Goal: Navigation & Orientation: Find specific page/section

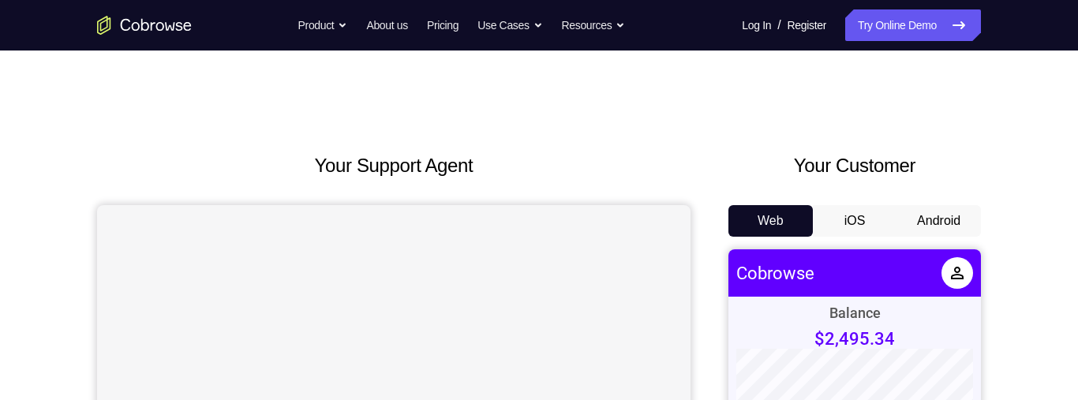
click at [947, 214] on button "Android" at bounding box center [939, 221] width 84 height 32
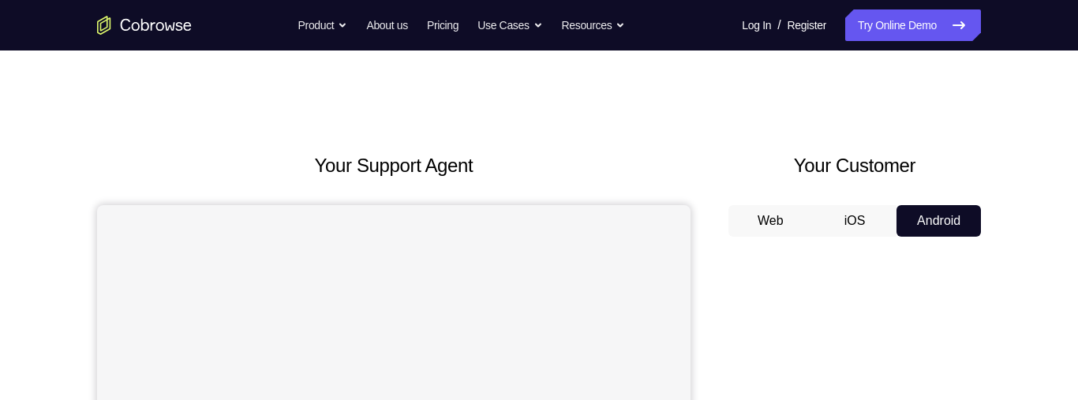
click at [856, 224] on button "iOS" at bounding box center [855, 221] width 84 height 32
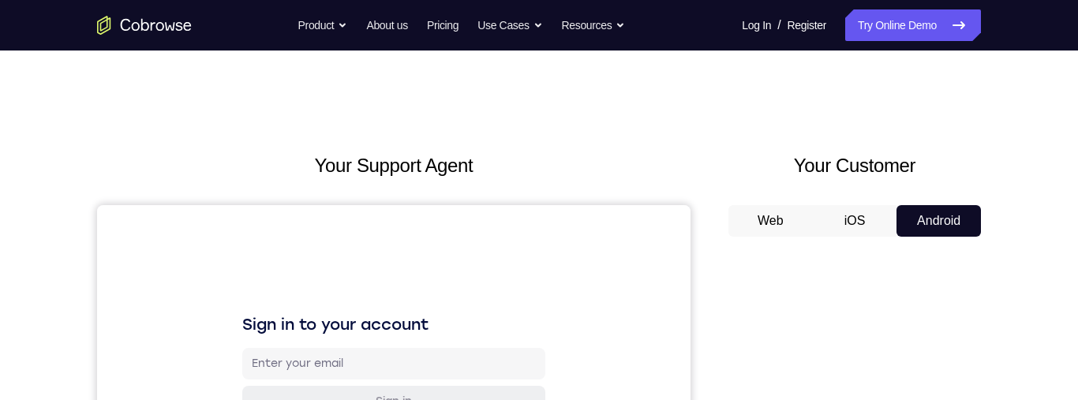
click at [922, 223] on button "Android" at bounding box center [939, 221] width 84 height 32
click at [953, 227] on button "Android" at bounding box center [939, 221] width 84 height 32
click at [815, 216] on button "iOS" at bounding box center [855, 221] width 84 height 32
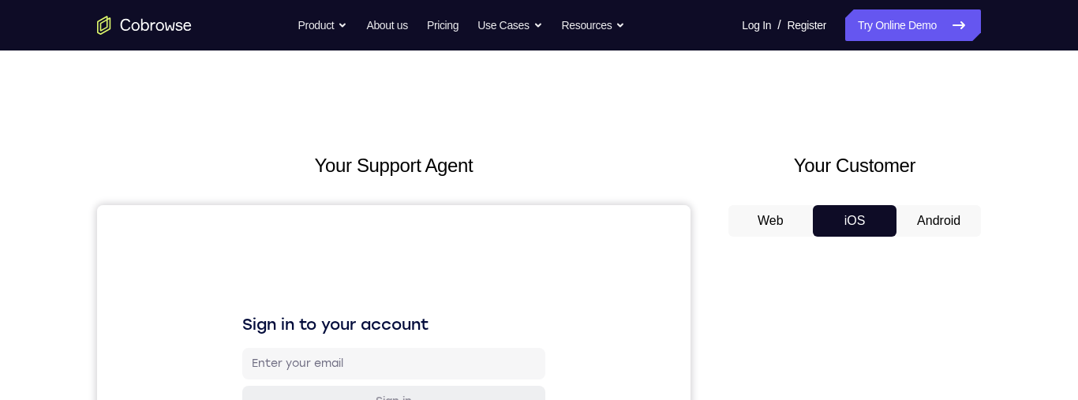
click at [762, 227] on button "Web" at bounding box center [771, 221] width 84 height 32
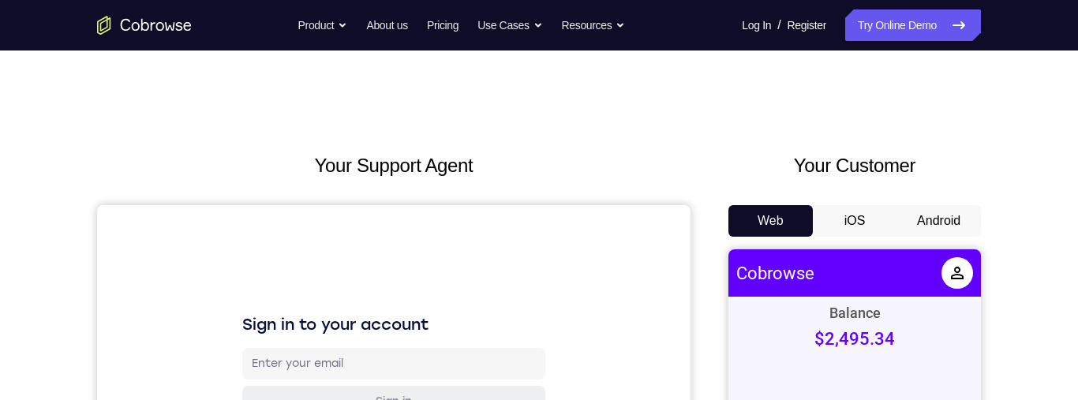
click at [849, 225] on button "iOS" at bounding box center [855, 221] width 84 height 32
click at [916, 220] on button "Android" at bounding box center [939, 221] width 84 height 32
click at [934, 220] on button "Android" at bounding box center [939, 221] width 84 height 32
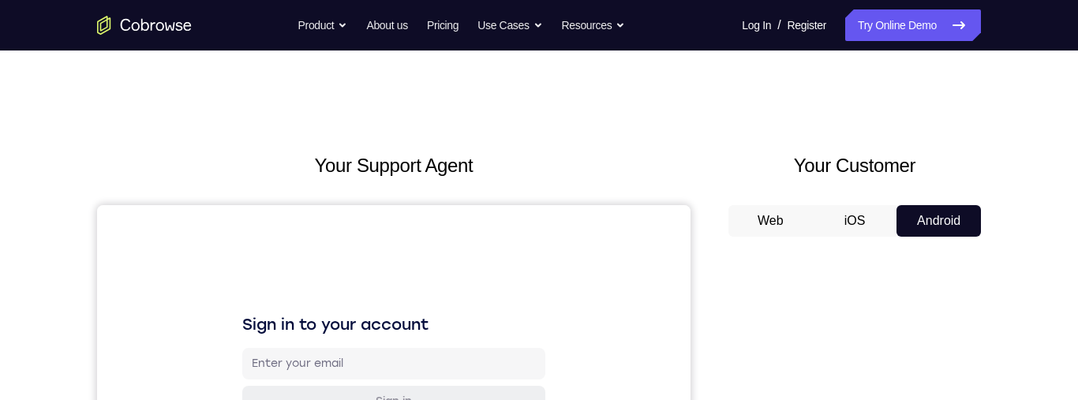
click at [853, 226] on button "iOS" at bounding box center [855, 221] width 84 height 32
click at [947, 226] on button "Android" at bounding box center [939, 221] width 84 height 32
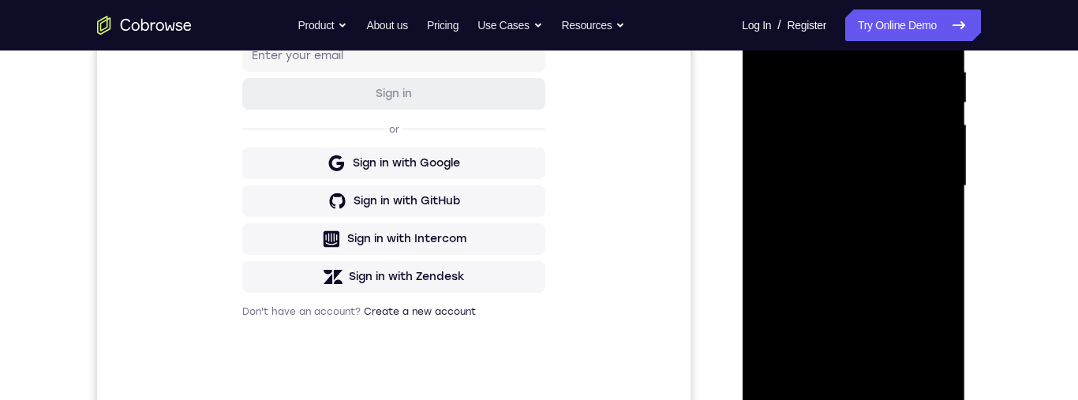
scroll to position [374, 0]
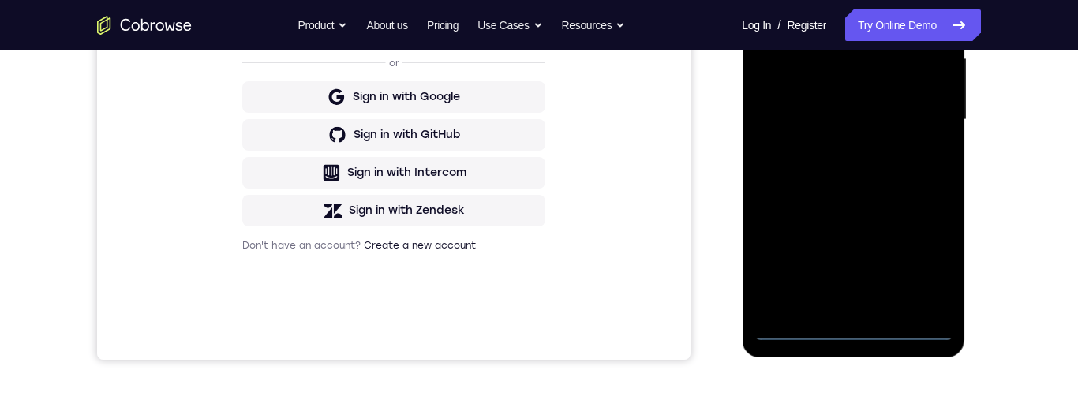
click at [853, 321] on div at bounding box center [853, 120] width 199 height 442
click at [860, 339] on div at bounding box center [853, 120] width 199 height 442
click at [925, 264] on div at bounding box center [853, 120] width 199 height 442
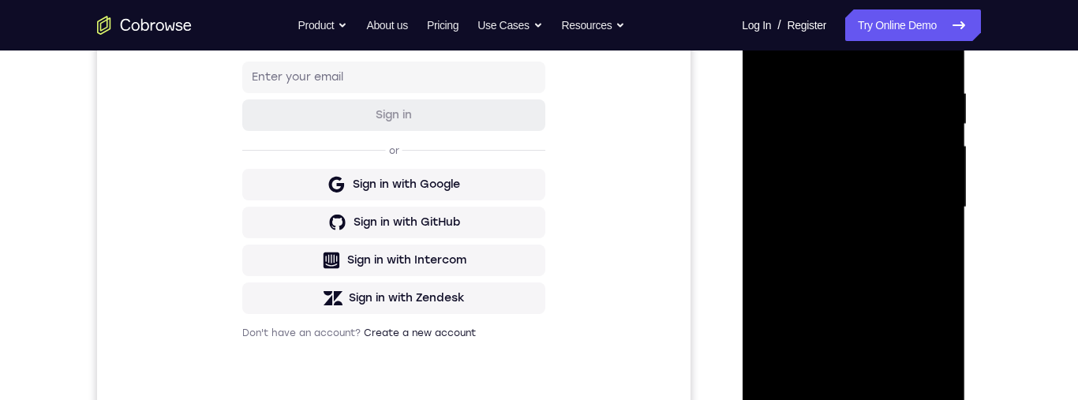
scroll to position [190, 0]
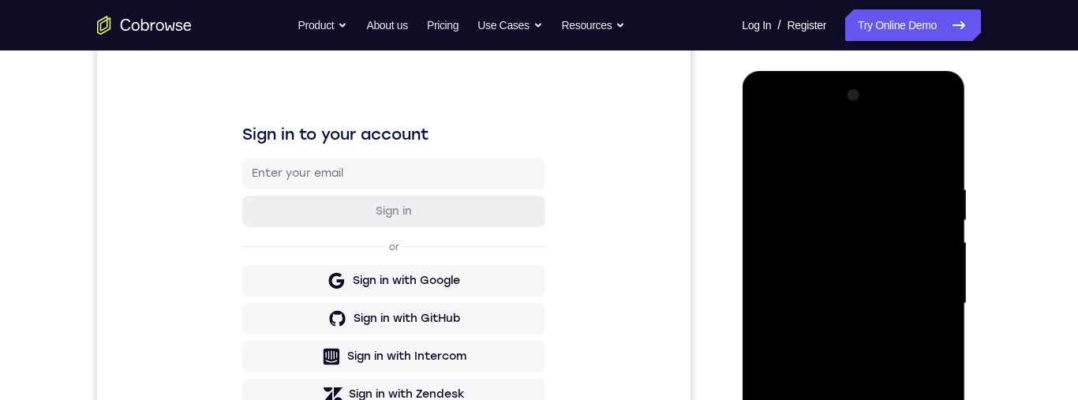
click at [857, 156] on div at bounding box center [853, 304] width 199 height 442
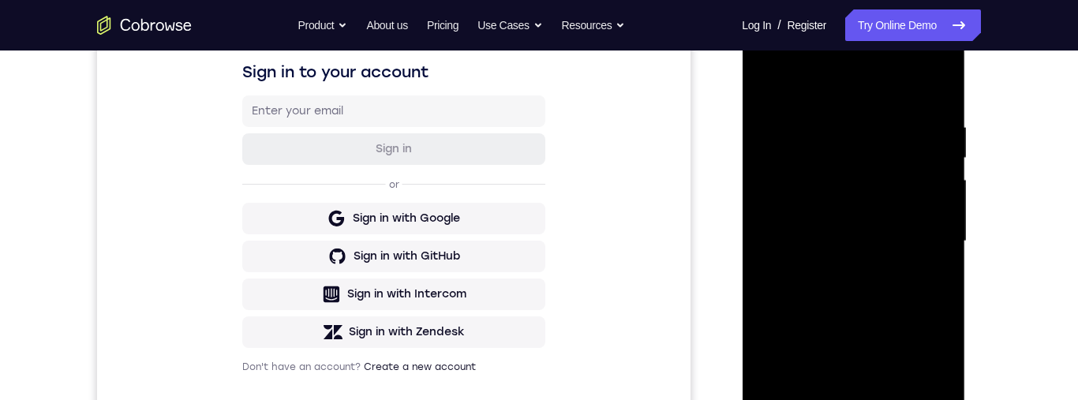
click at [784, 208] on div at bounding box center [853, 242] width 199 height 442
click at [855, 240] on div at bounding box center [853, 242] width 199 height 442
click at [865, 207] on div at bounding box center [853, 242] width 199 height 442
click at [894, 252] on div at bounding box center [853, 242] width 199 height 442
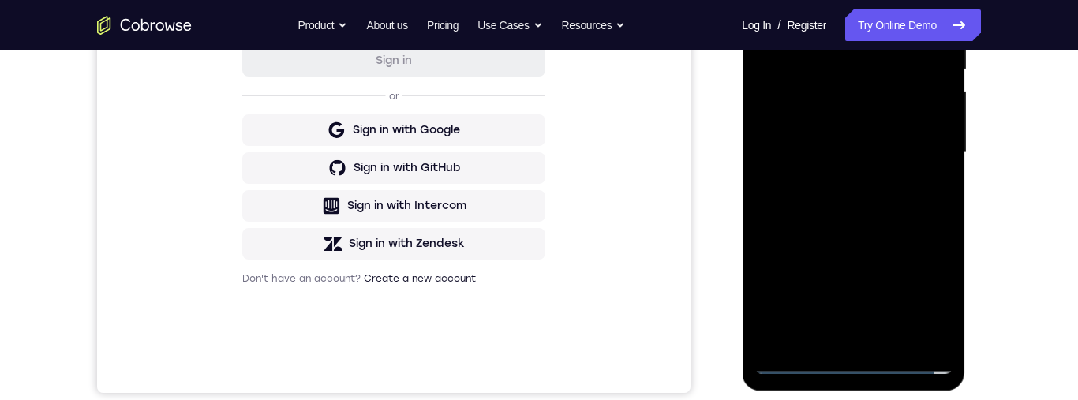
scroll to position [306, 0]
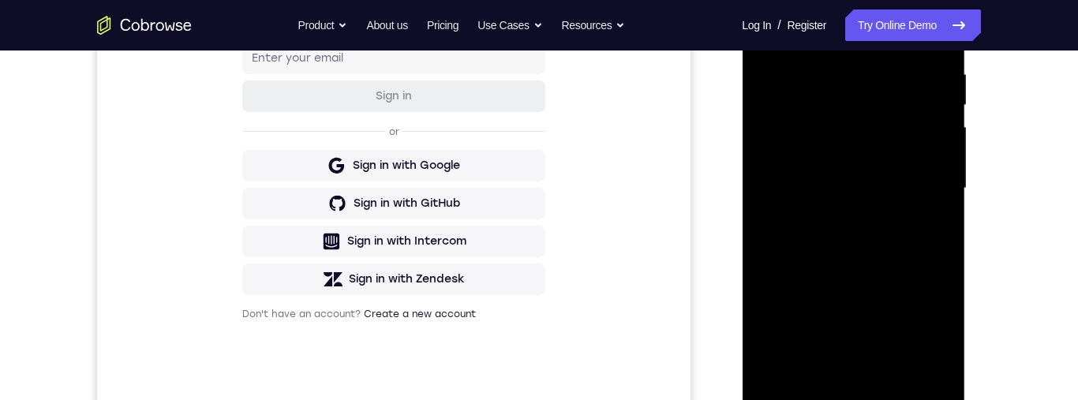
click at [899, 359] on div at bounding box center [853, 189] width 199 height 442
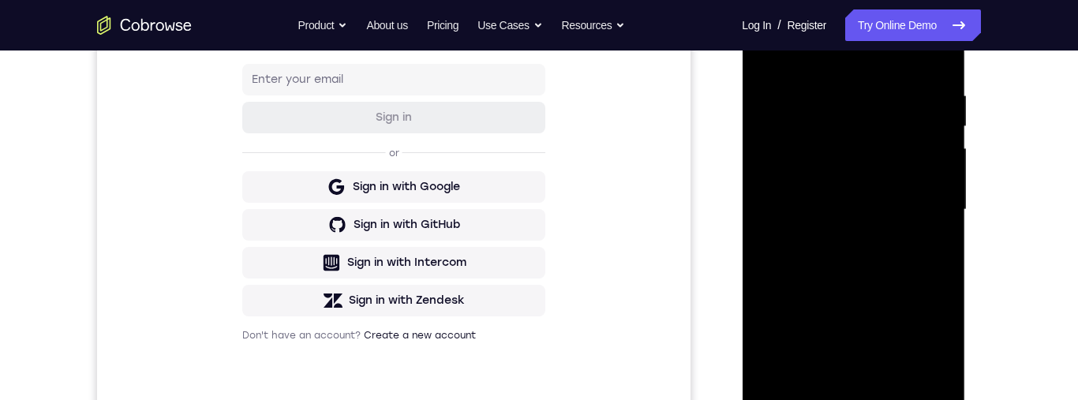
scroll to position [215, 0]
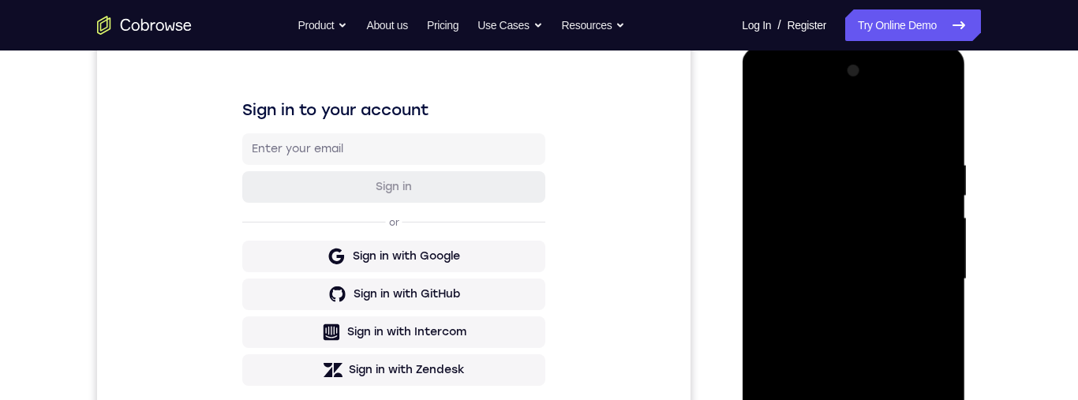
click at [914, 124] on div at bounding box center [853, 279] width 199 height 442
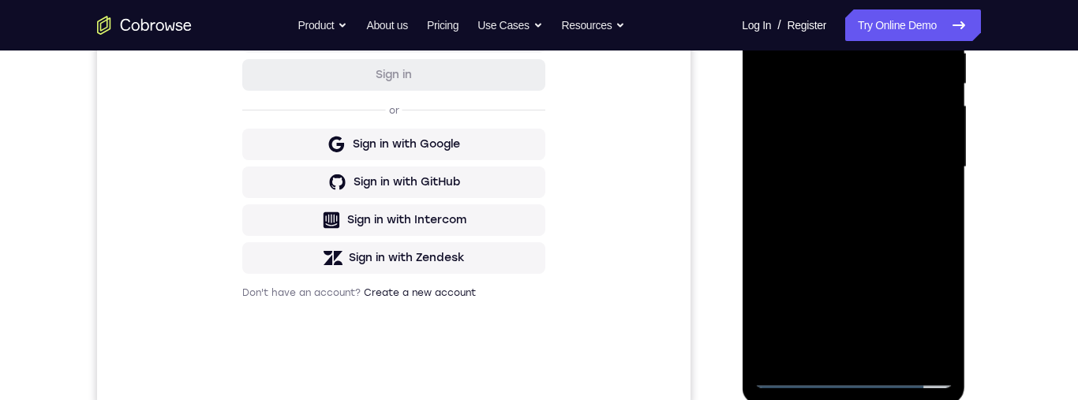
scroll to position [183, 0]
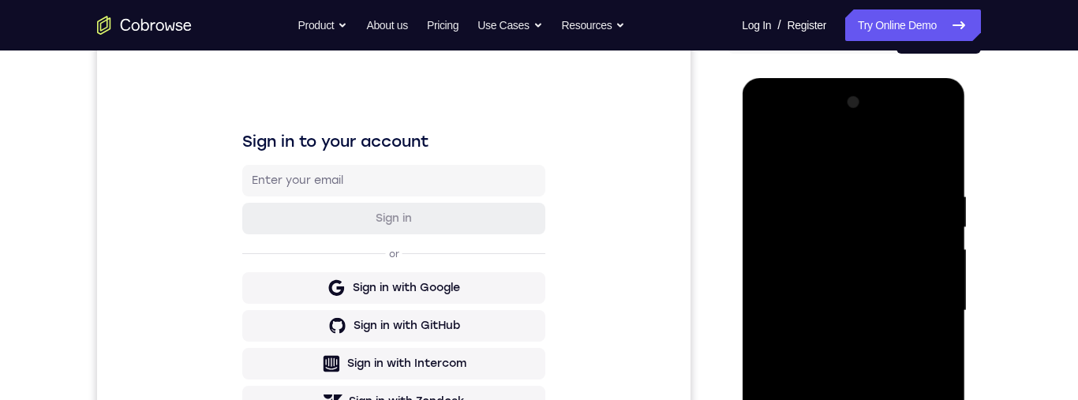
click at [918, 131] on div at bounding box center [853, 311] width 199 height 442
click at [769, 124] on div at bounding box center [853, 311] width 199 height 442
click at [934, 309] on div at bounding box center [853, 311] width 199 height 442
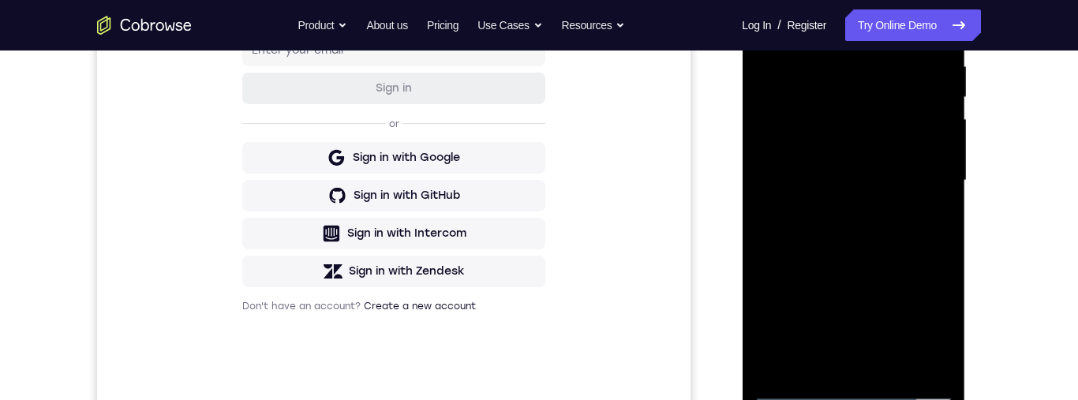
click at [837, 369] on div at bounding box center [853, 181] width 199 height 442
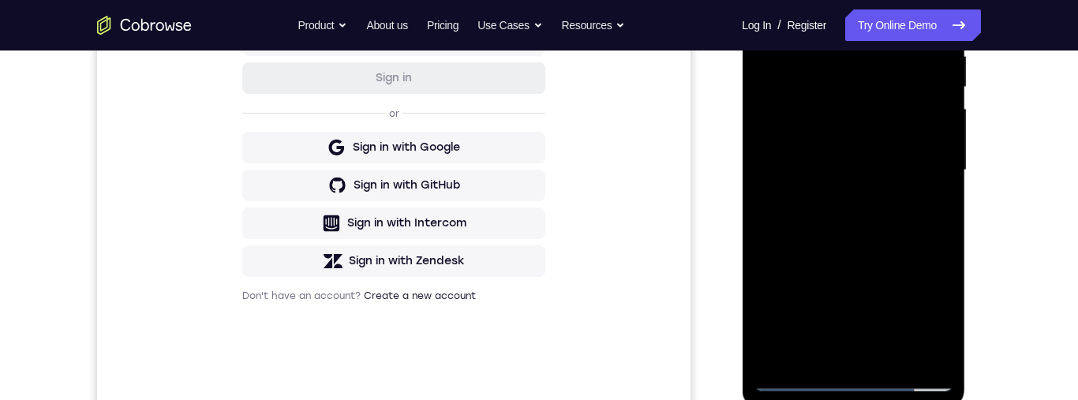
click at [875, 250] on div at bounding box center [853, 170] width 199 height 442
click at [891, 151] on div at bounding box center [853, 170] width 199 height 442
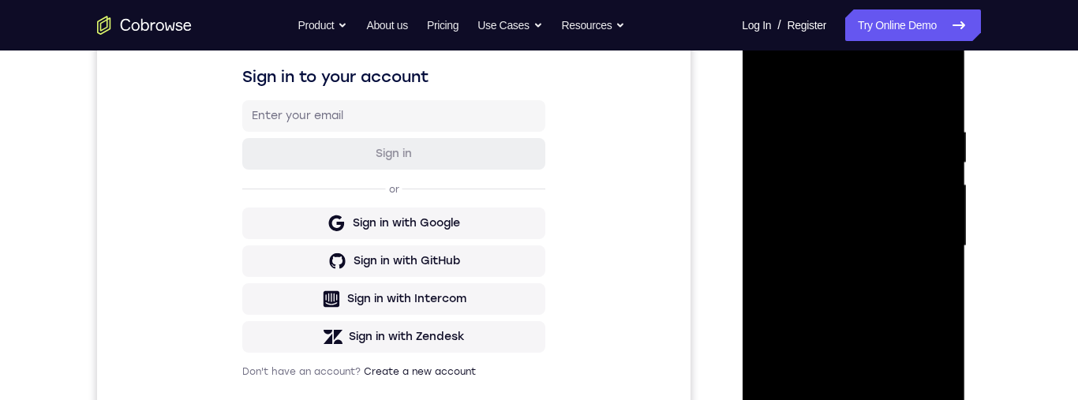
click at [892, 198] on div at bounding box center [853, 246] width 199 height 442
click at [864, 180] on div at bounding box center [853, 247] width 199 height 442
click at [882, 178] on div at bounding box center [853, 247] width 199 height 442
click at [878, 180] on div at bounding box center [853, 247] width 199 height 442
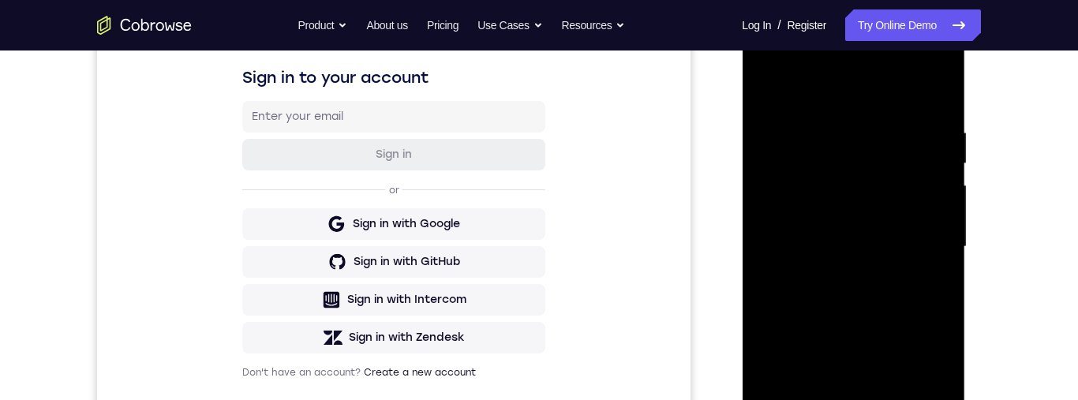
click at [871, 180] on div at bounding box center [853, 247] width 199 height 442
click at [879, 172] on div at bounding box center [853, 247] width 199 height 442
click at [883, 174] on div at bounding box center [853, 247] width 199 height 442
click at [885, 179] on div at bounding box center [853, 247] width 199 height 442
click at [887, 178] on div at bounding box center [853, 247] width 199 height 442
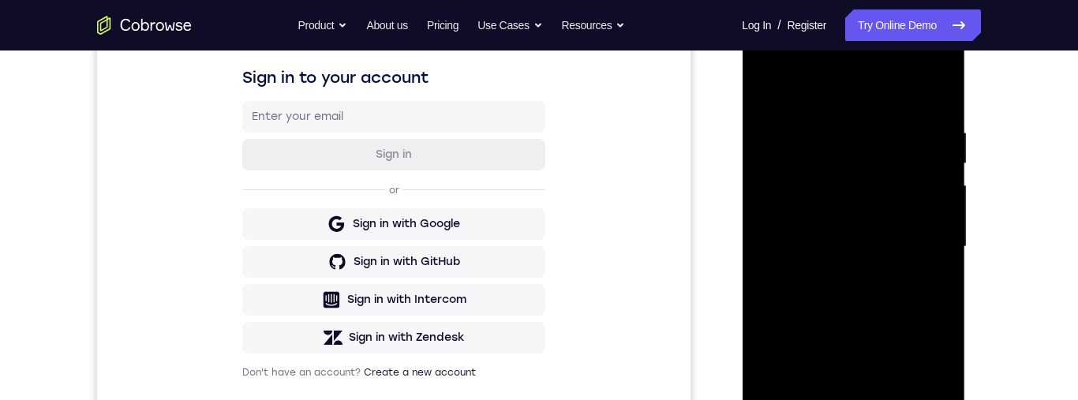
click at [888, 181] on div at bounding box center [853, 247] width 199 height 442
click at [889, 181] on div at bounding box center [853, 247] width 199 height 442
click at [889, 179] on div at bounding box center [853, 247] width 199 height 442
click at [889, 180] on div at bounding box center [853, 247] width 199 height 442
click at [883, 183] on div at bounding box center [853, 247] width 199 height 442
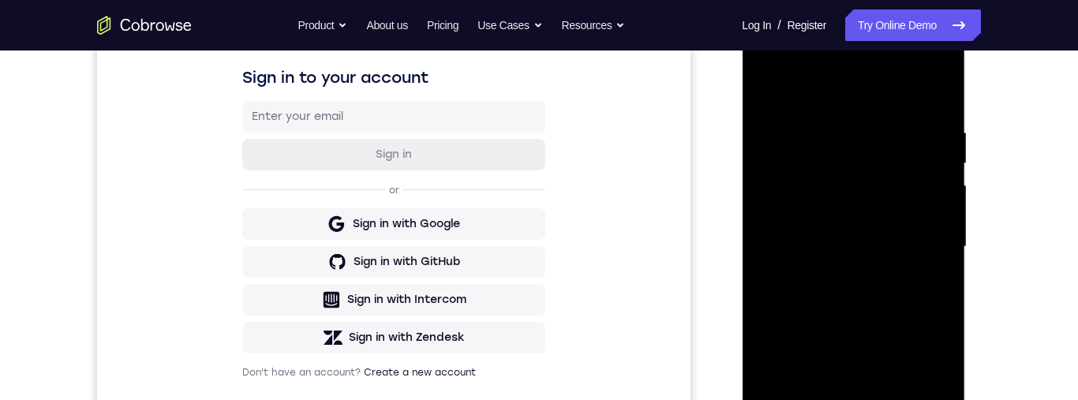
click at [887, 180] on div at bounding box center [853, 247] width 199 height 442
click at [886, 182] on div at bounding box center [853, 247] width 199 height 442
click at [885, 182] on div at bounding box center [853, 247] width 199 height 442
click at [890, 176] on div at bounding box center [853, 247] width 199 height 442
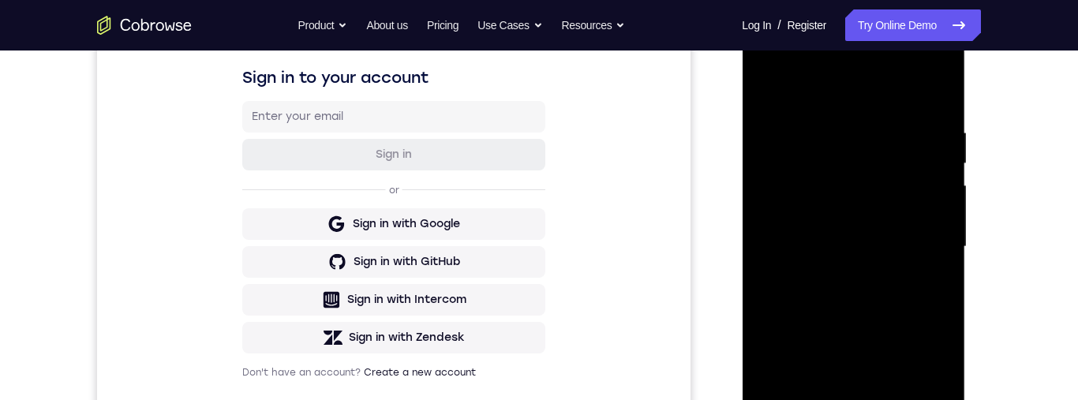
click at [891, 179] on div at bounding box center [853, 247] width 199 height 442
click at [907, 167] on div at bounding box center [853, 247] width 199 height 442
click at [886, 182] on div at bounding box center [853, 247] width 199 height 442
click at [889, 175] on div at bounding box center [853, 247] width 199 height 442
click at [891, 175] on div at bounding box center [853, 247] width 199 height 442
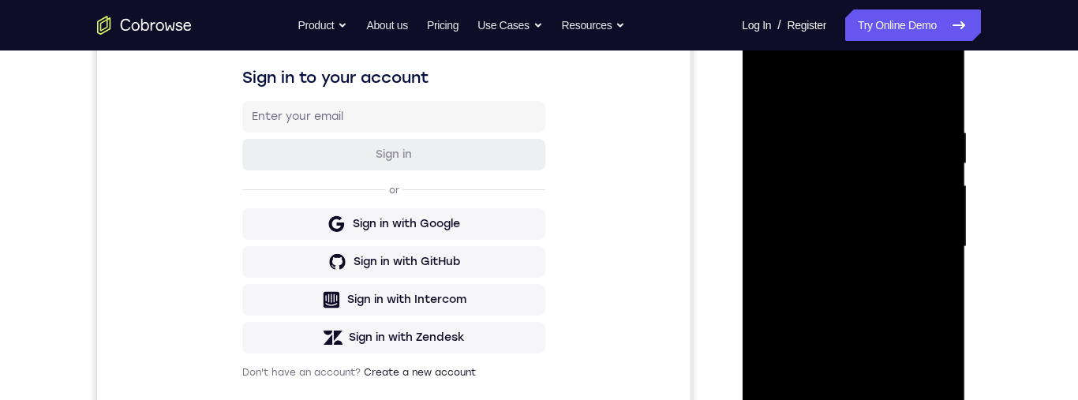
click at [893, 173] on div at bounding box center [853, 247] width 199 height 442
click at [895, 171] on div at bounding box center [853, 247] width 199 height 442
click at [893, 172] on div at bounding box center [853, 247] width 199 height 442
click at [888, 178] on div at bounding box center [853, 247] width 199 height 442
click at [889, 172] on div at bounding box center [853, 247] width 199 height 442
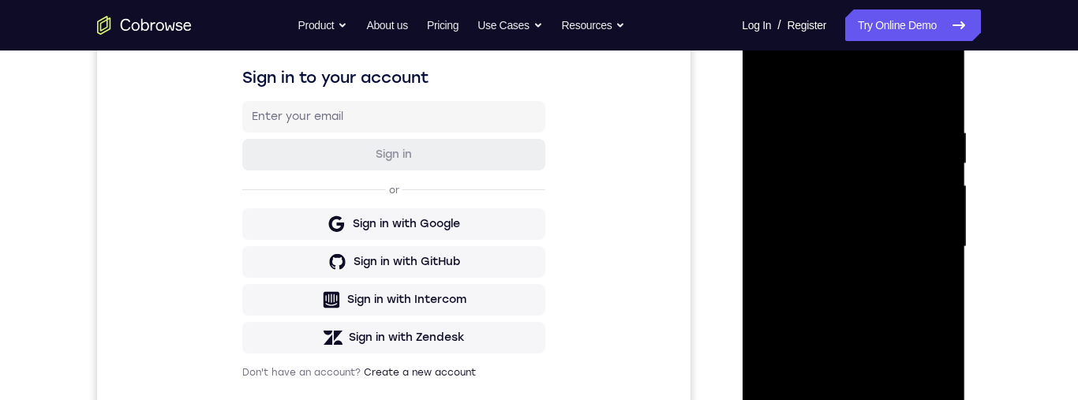
click at [881, 182] on div at bounding box center [853, 247] width 199 height 442
click at [887, 184] on div at bounding box center [853, 247] width 199 height 442
click at [890, 180] on div at bounding box center [853, 247] width 199 height 442
click at [890, 182] on div at bounding box center [853, 247] width 199 height 442
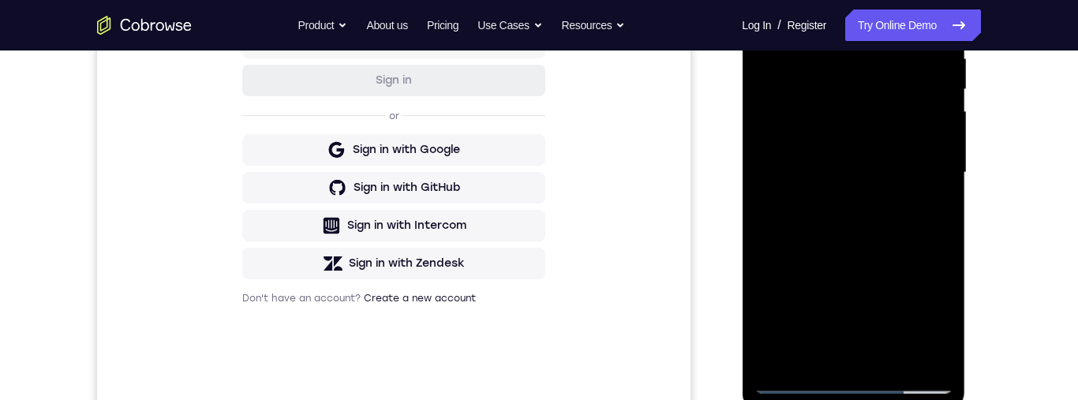
scroll to position [406, 0]
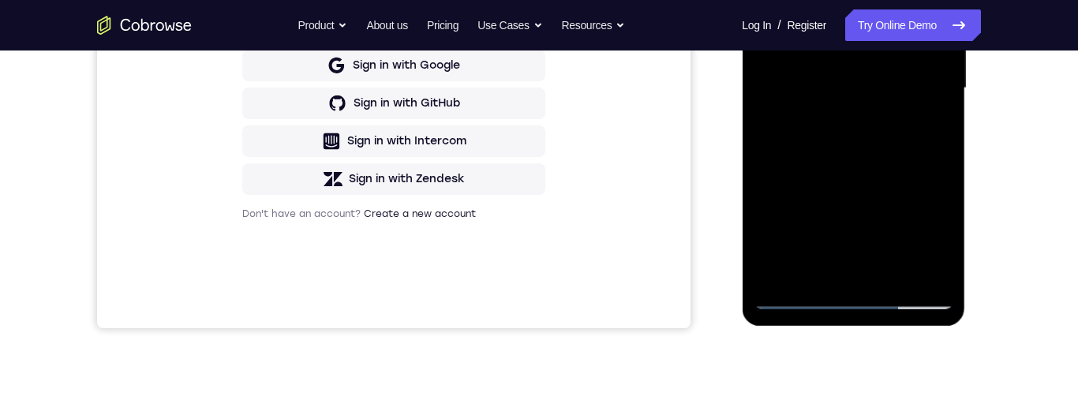
click at [905, 122] on div at bounding box center [853, 88] width 199 height 442
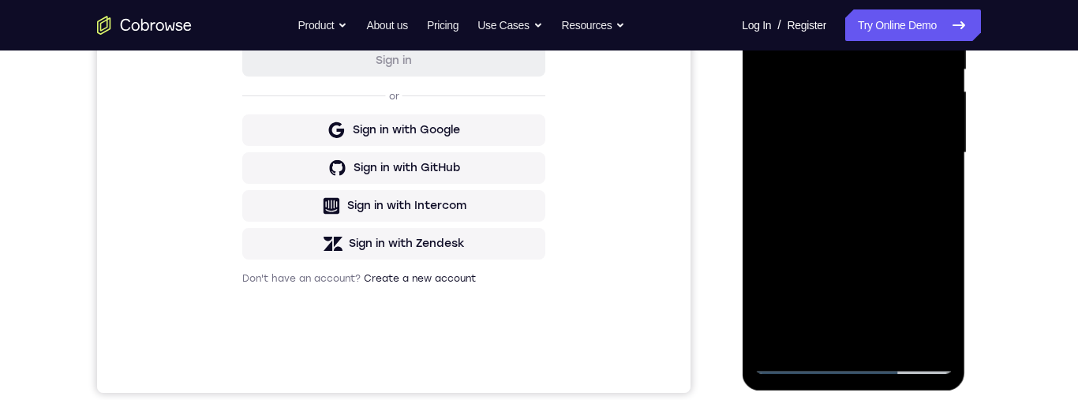
scroll to position [260, 0]
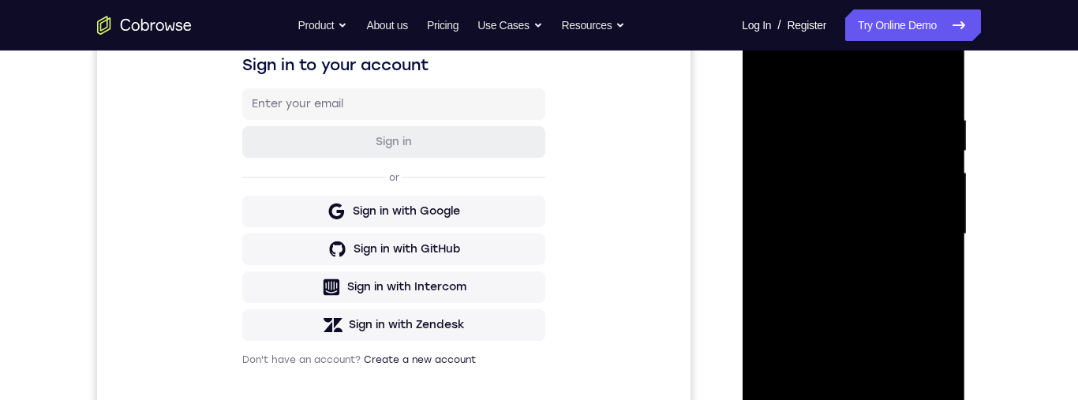
click at [920, 116] on div at bounding box center [853, 234] width 199 height 442
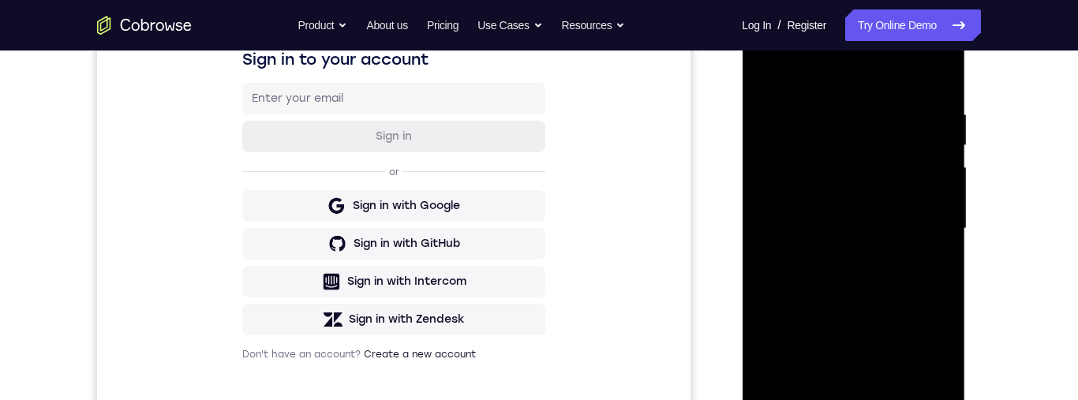
scroll to position [267, 0]
click at [922, 228] on div at bounding box center [853, 227] width 199 height 442
click at [939, 77] on div at bounding box center [853, 227] width 199 height 442
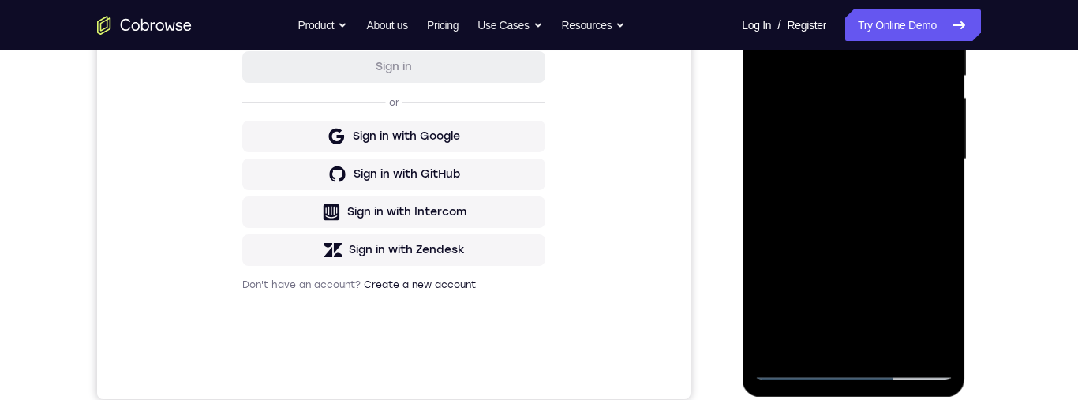
scroll to position [385, 0]
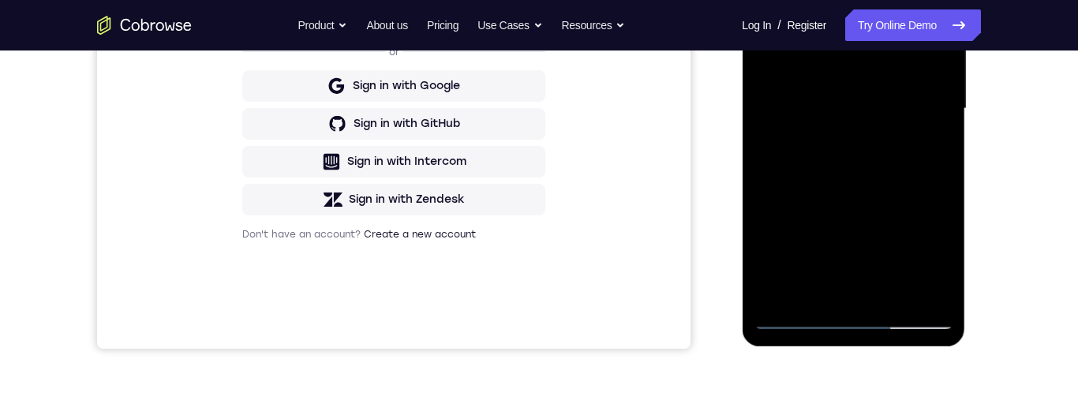
click at [896, 291] on div at bounding box center [853, 109] width 199 height 442
click at [874, 163] on div at bounding box center [853, 109] width 199 height 442
click at [921, 135] on div at bounding box center [853, 109] width 199 height 442
click at [932, 80] on div at bounding box center [853, 109] width 199 height 442
click at [833, 285] on div at bounding box center [853, 109] width 199 height 442
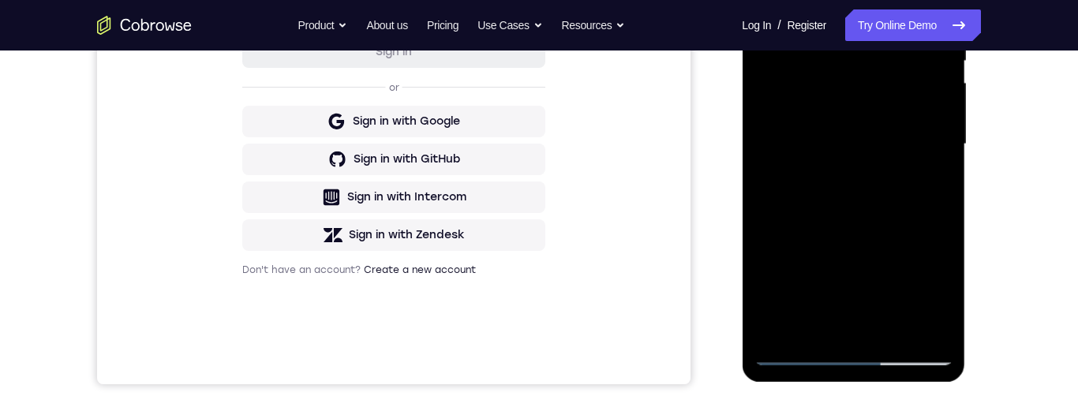
scroll to position [347, 0]
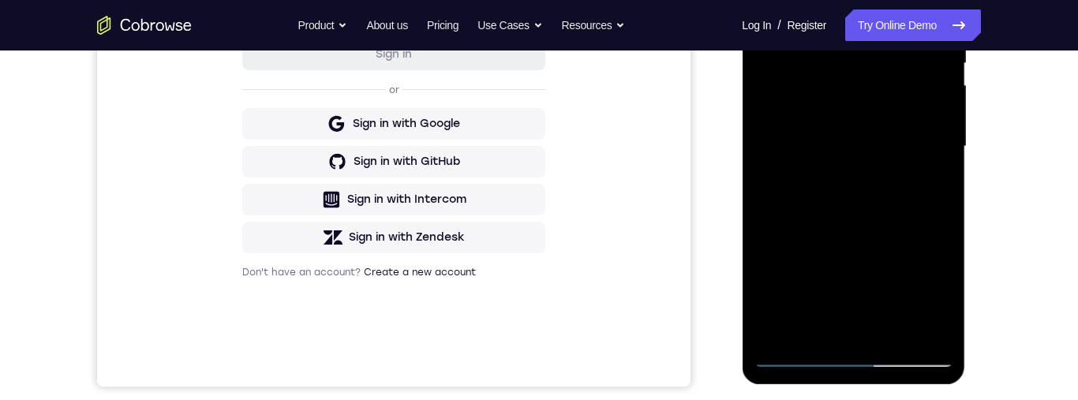
click at [924, 106] on div at bounding box center [853, 147] width 199 height 442
click at [932, 329] on div at bounding box center [853, 147] width 199 height 442
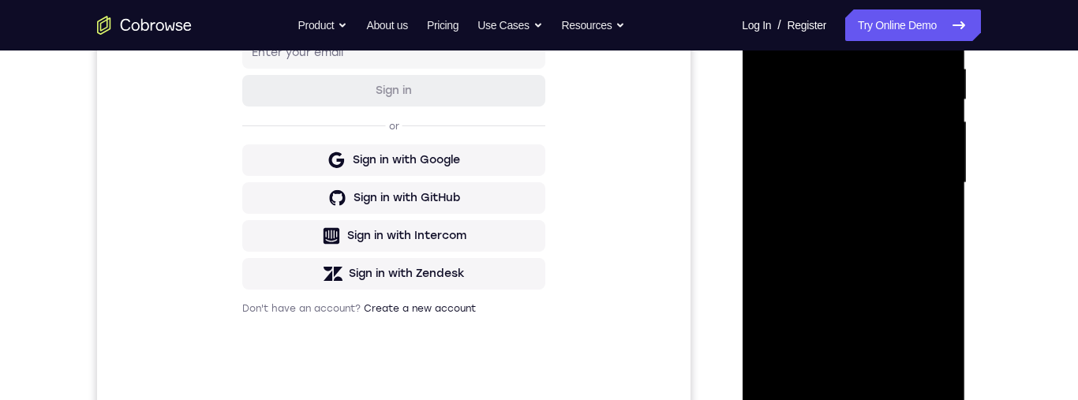
scroll to position [337, 0]
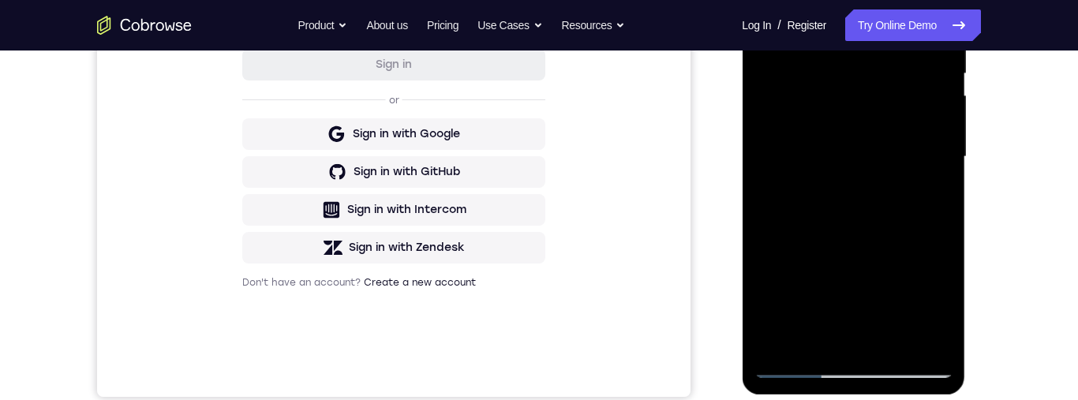
click at [925, 189] on div at bounding box center [853, 157] width 199 height 442
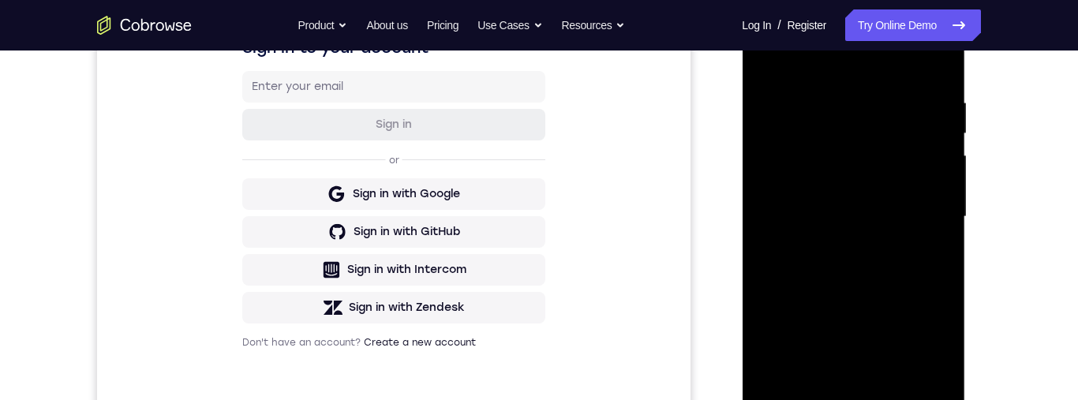
scroll to position [248, 0]
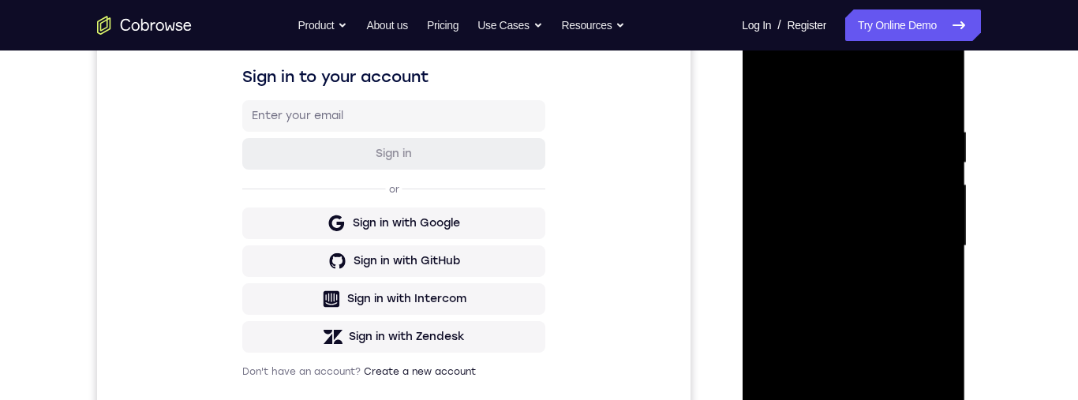
click at [763, 90] on div at bounding box center [853, 246] width 199 height 442
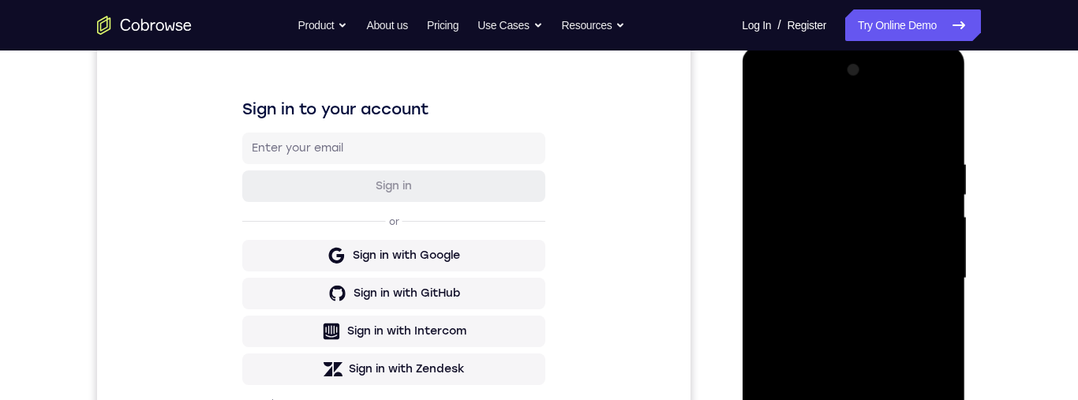
scroll to position [129, 0]
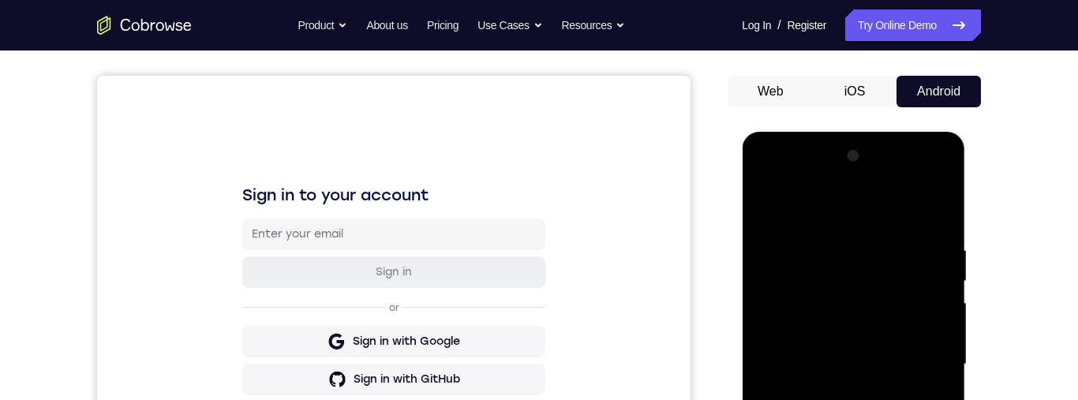
click at [779, 204] on div at bounding box center [853, 365] width 199 height 442
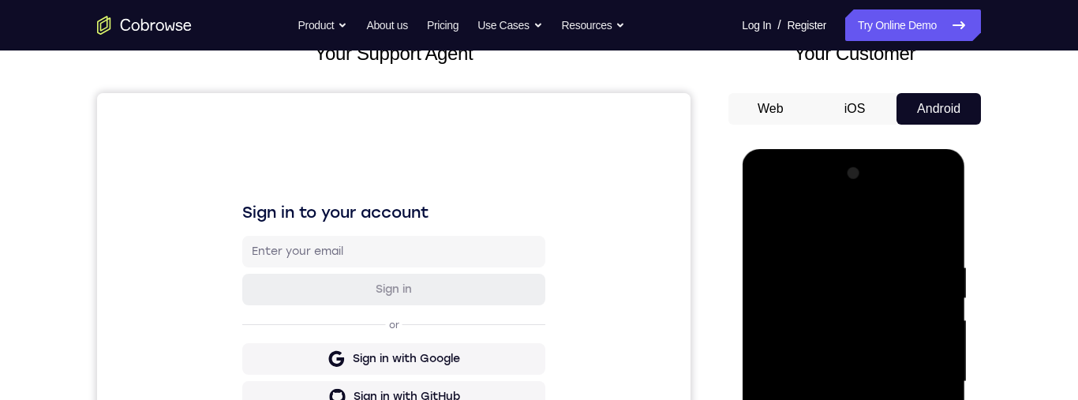
scroll to position [113, 0]
